Goal: Task Accomplishment & Management: Complete application form

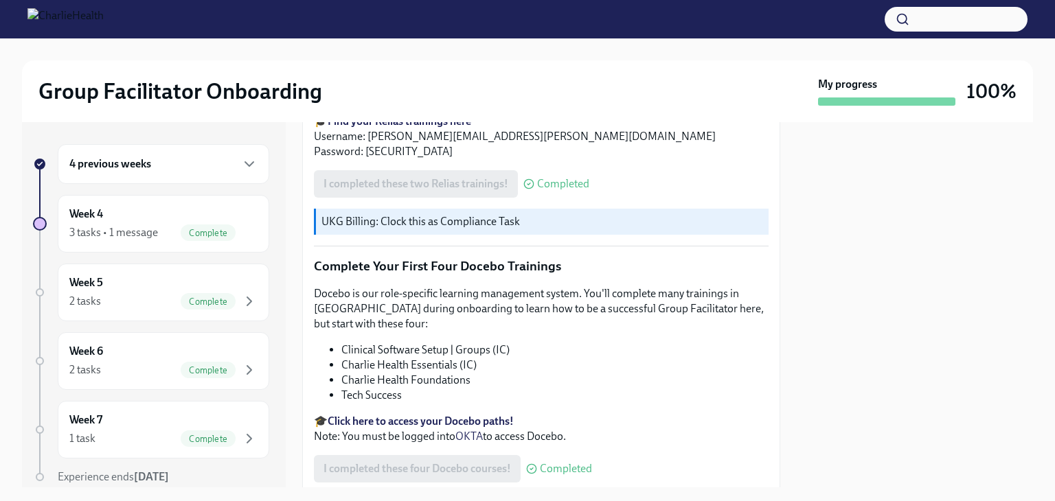
scroll to position [1794, 0]
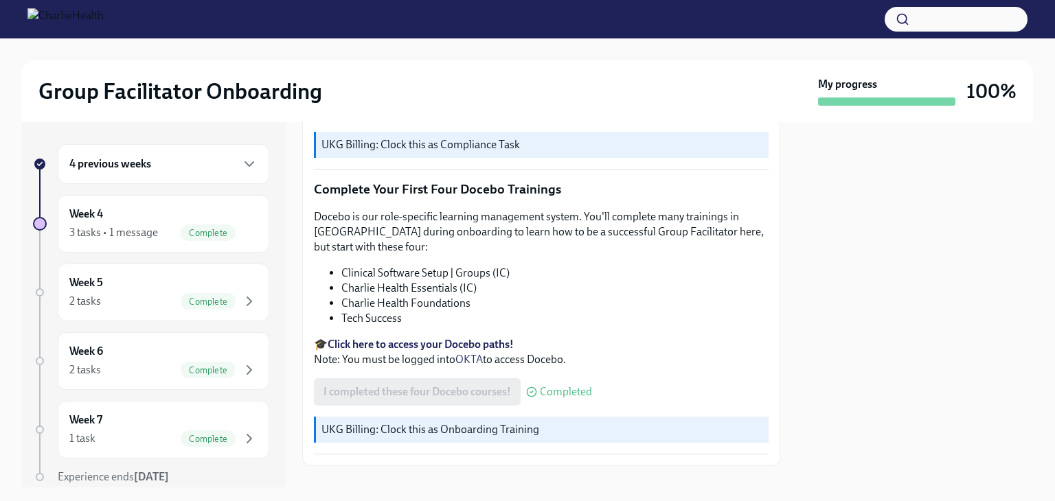
click at [185, 174] on div "4 previous weeks" at bounding box center [164, 164] width 212 height 40
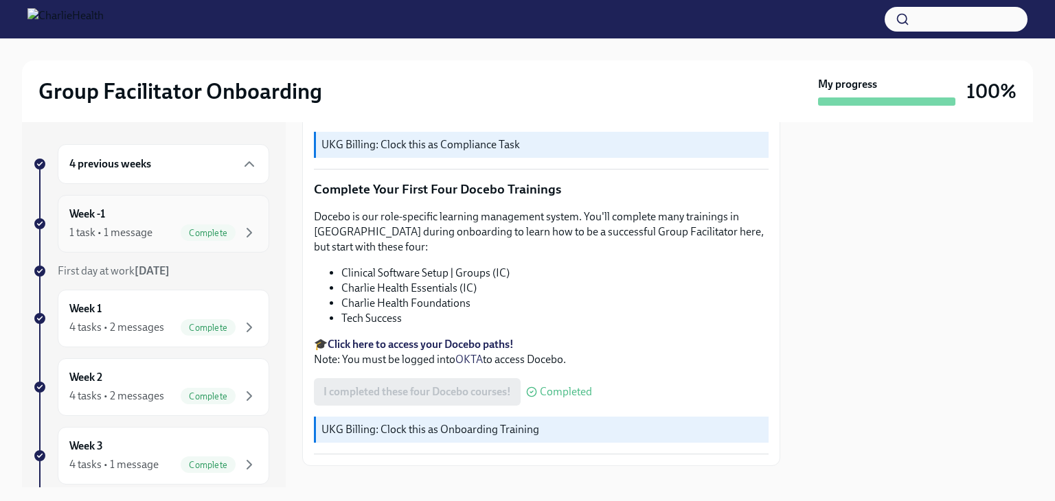
click at [204, 234] on span "Complete" at bounding box center [208, 233] width 55 height 10
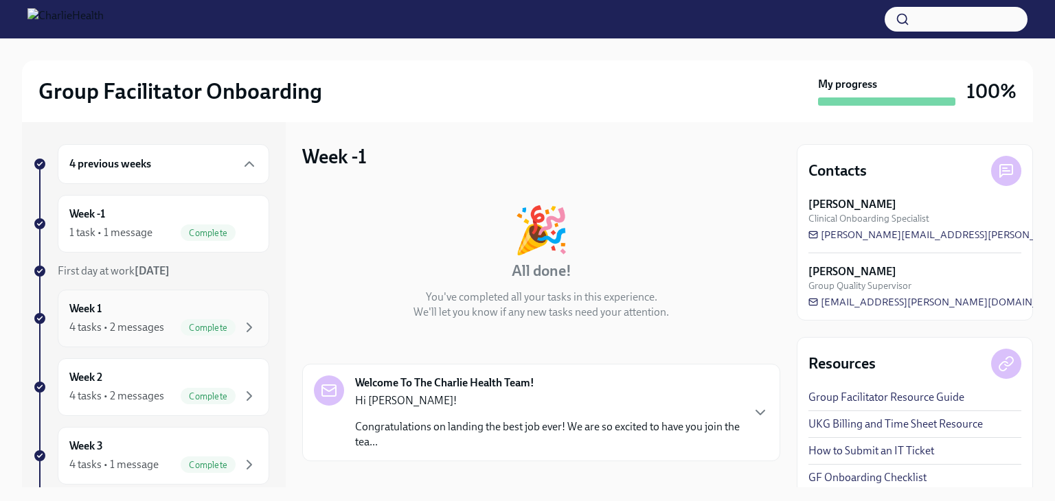
click at [183, 299] on div "Week 1 4 tasks • 2 messages Complete" at bounding box center [164, 319] width 212 height 58
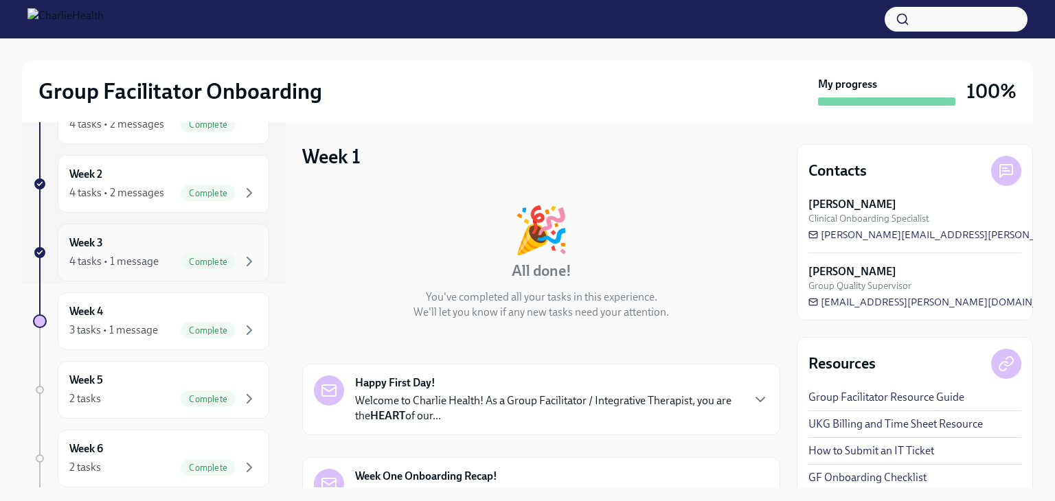
scroll to position [206, 0]
click at [207, 244] on div "Week 3 4 tasks • 1 message Complete" at bounding box center [163, 250] width 188 height 34
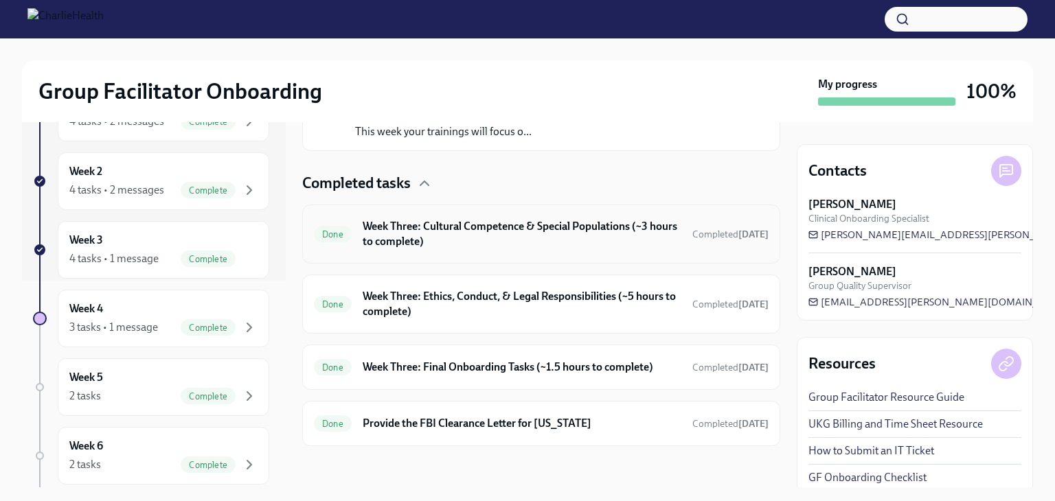
scroll to position [297, 0]
click at [207, 174] on div "Week 2 4 tasks • 2 messages Complete" at bounding box center [163, 181] width 188 height 34
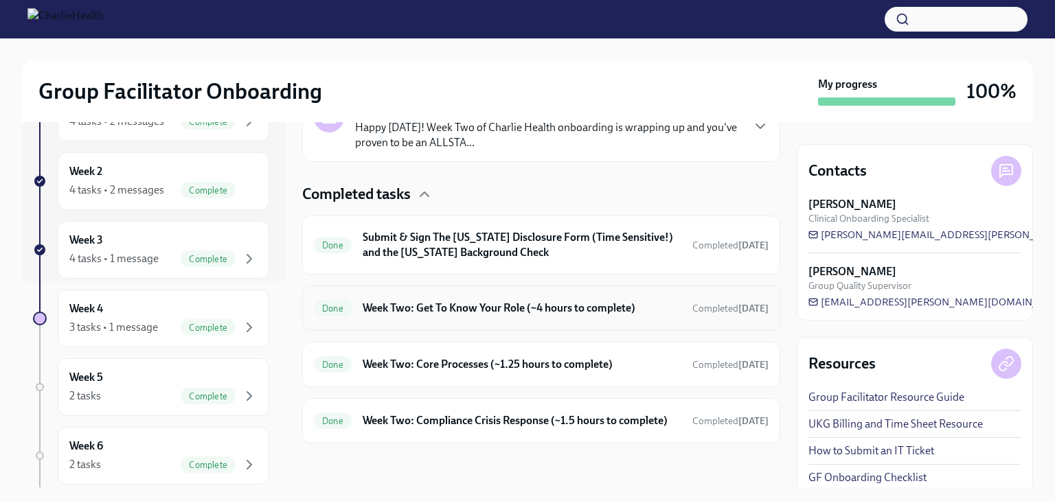
scroll to position [390, 0]
click at [573, 301] on h6 "Week Two: Get To Know Your Role (~4 hours to complete)" at bounding box center [522, 308] width 319 height 15
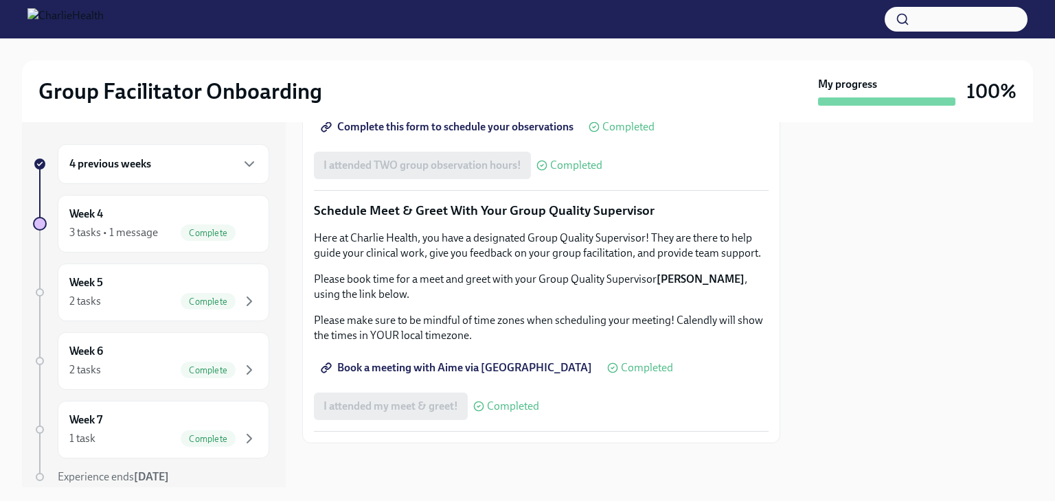
scroll to position [1123, 0]
click at [510, 134] on span "Complete this form to schedule your observations" at bounding box center [448, 127] width 250 height 14
